Goal: Task Accomplishment & Management: Use online tool/utility

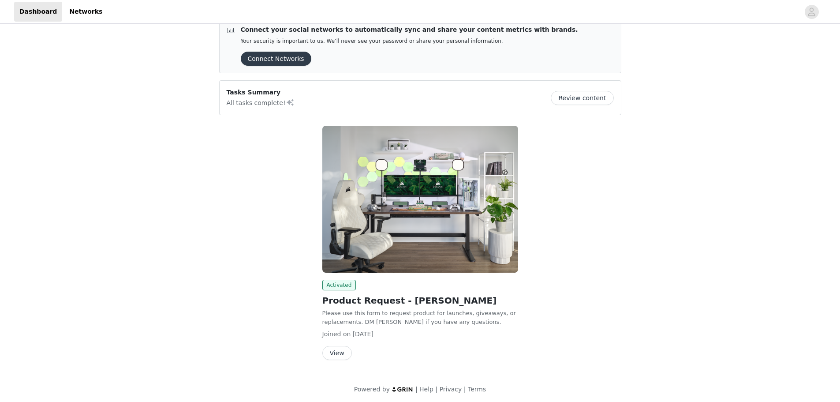
scroll to position [18, 0]
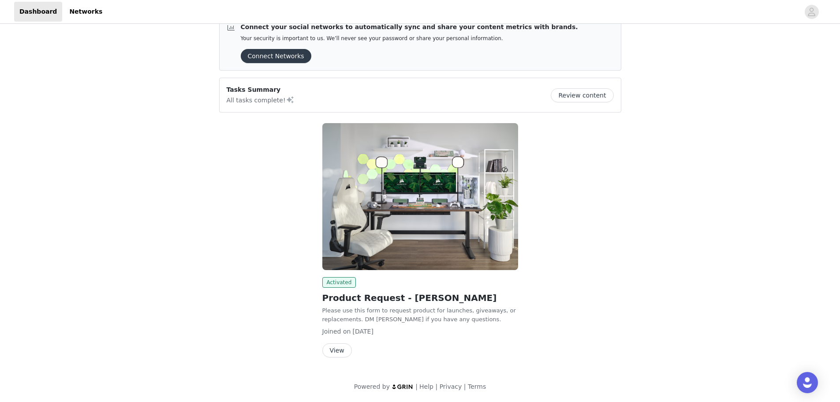
click at [338, 353] on button "View" at bounding box center [338, 350] width 30 height 14
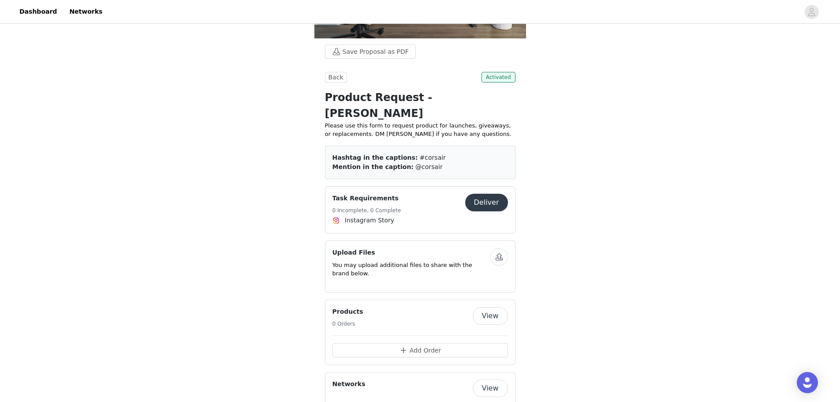
scroll to position [139, 0]
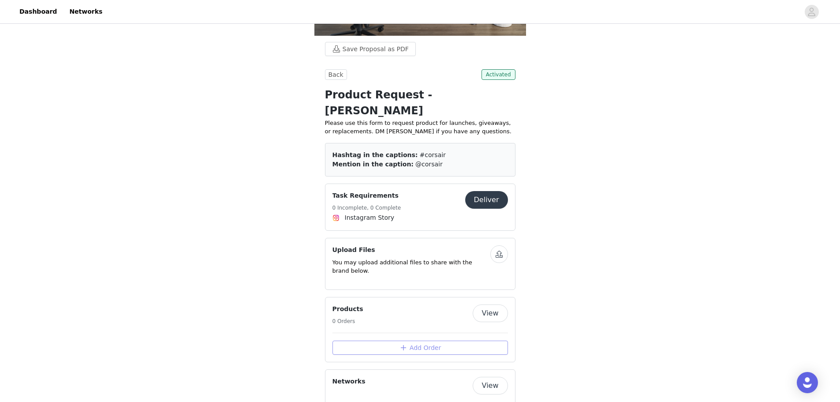
click at [421, 341] on button "Add Order" at bounding box center [421, 348] width 176 height 14
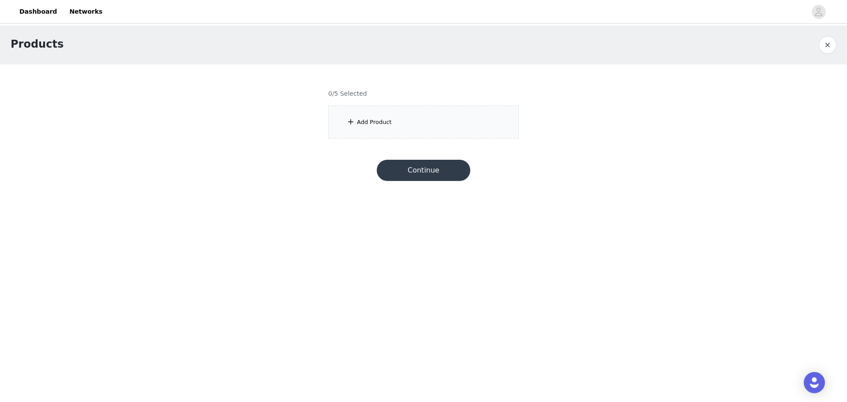
click at [385, 118] on div "Add Product" at bounding box center [374, 122] width 35 height 9
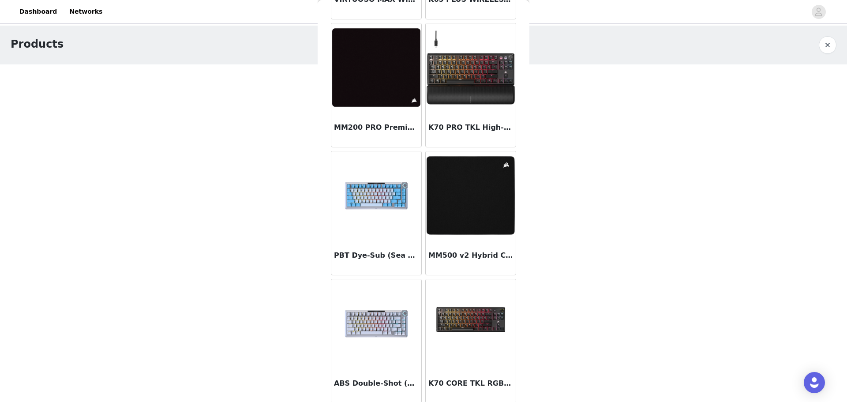
scroll to position [948, 0]
